Goal: Information Seeking & Learning: Learn about a topic

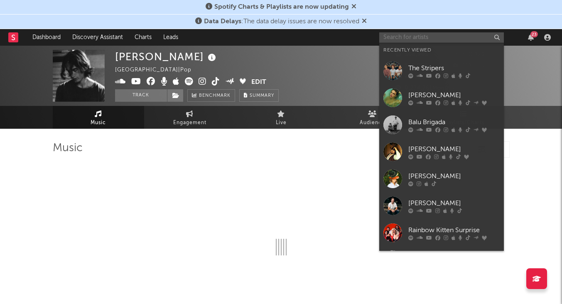
click at [418, 41] on input "text" at bounding box center [441, 37] width 125 height 10
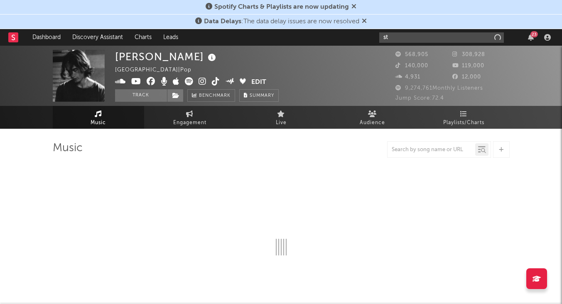
type input "sto"
select select "6m"
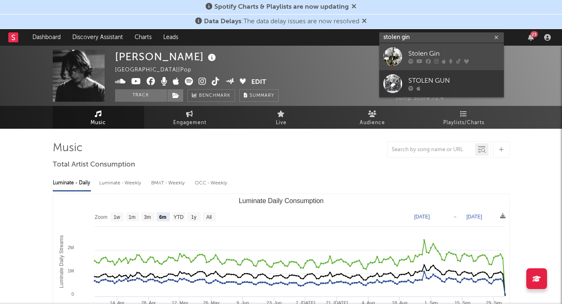
type input "stolen gin"
click at [424, 48] on link "Stolen Gin" at bounding box center [441, 56] width 125 height 27
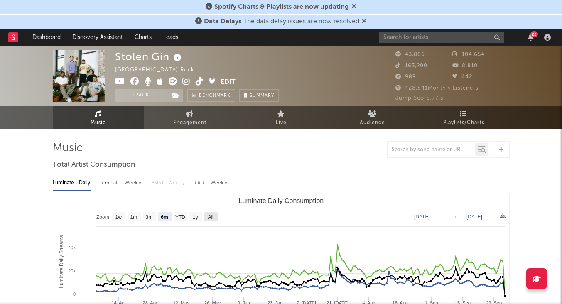
click at [210, 218] on text "All" at bounding box center [210, 217] width 5 height 6
select select "All"
type input "[DATE]"
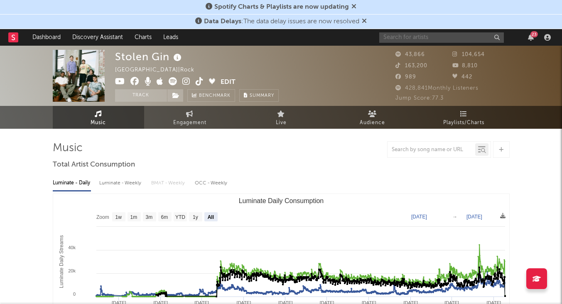
click at [427, 34] on input "text" at bounding box center [441, 37] width 125 height 10
click at [531, 34] on div "23" at bounding box center [533, 34] width 7 height 6
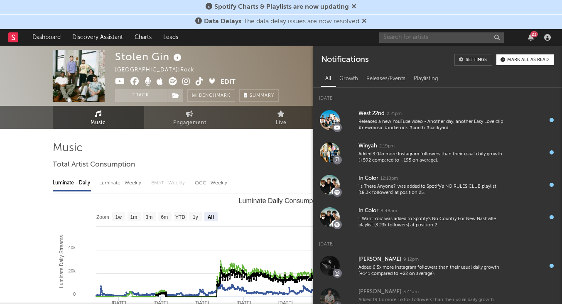
click at [531, 36] on div "23" at bounding box center [533, 34] width 7 height 6
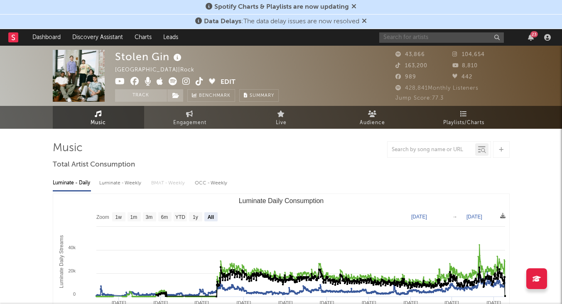
click at [433, 38] on input "text" at bounding box center [441, 37] width 125 height 10
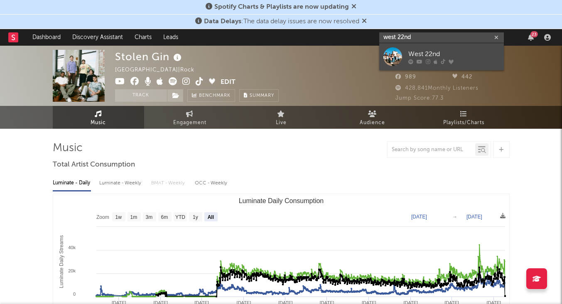
type input "west 22nd"
click at [443, 55] on div "West 22nd" at bounding box center [453, 54] width 91 height 10
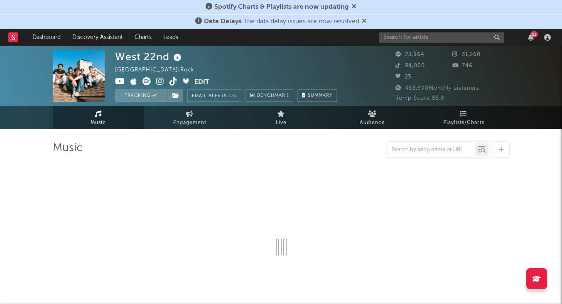
select select "6m"
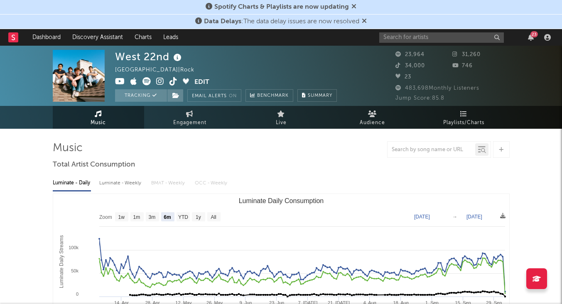
click at [130, 186] on div "Luminate - Weekly" at bounding box center [121, 183] width 44 height 14
select select "6m"
